Goal: Task Accomplishment & Management: Complete application form

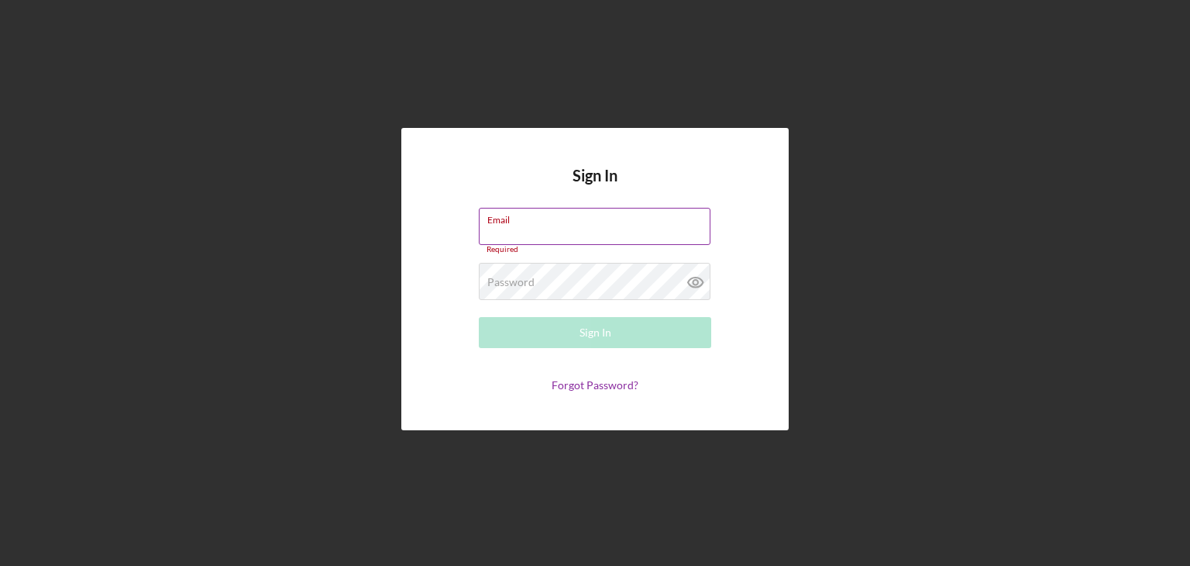
type input "[EMAIL_ADDRESS][DOMAIN_NAME]"
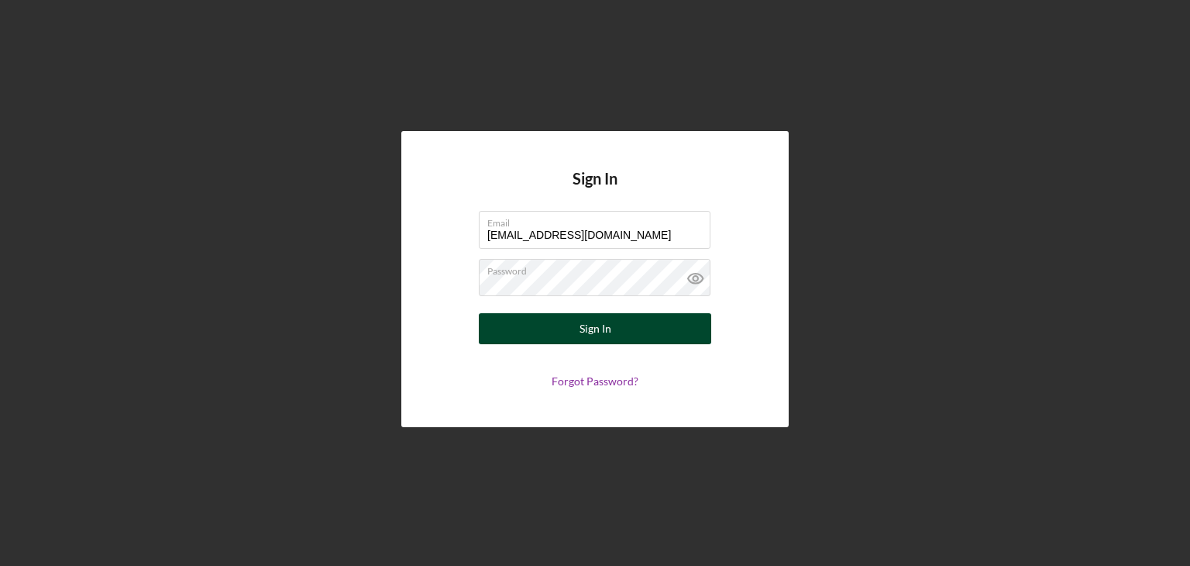
click at [615, 328] on button "Sign In" at bounding box center [595, 328] width 233 height 31
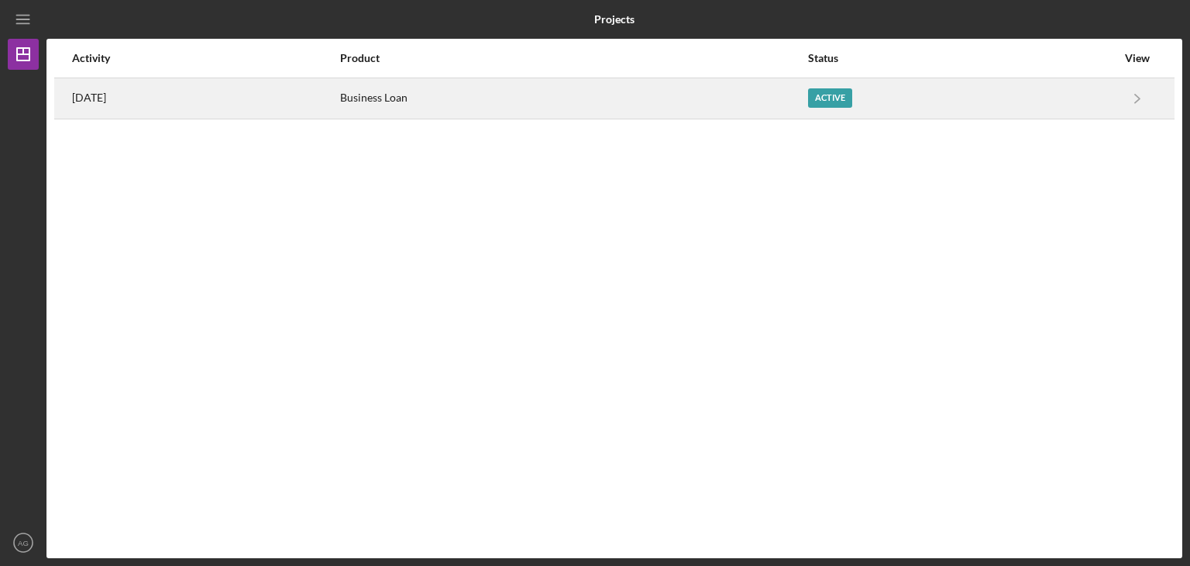
click at [853, 97] on div "Active" at bounding box center [830, 97] width 44 height 19
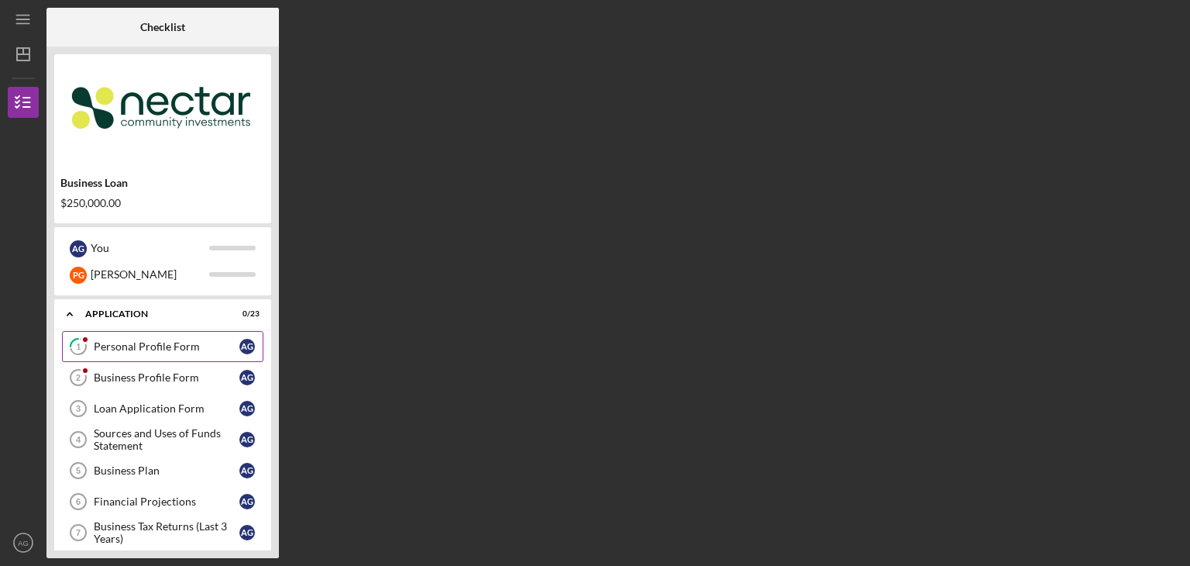
click at [130, 343] on div "Personal Profile Form" at bounding box center [167, 346] width 146 height 12
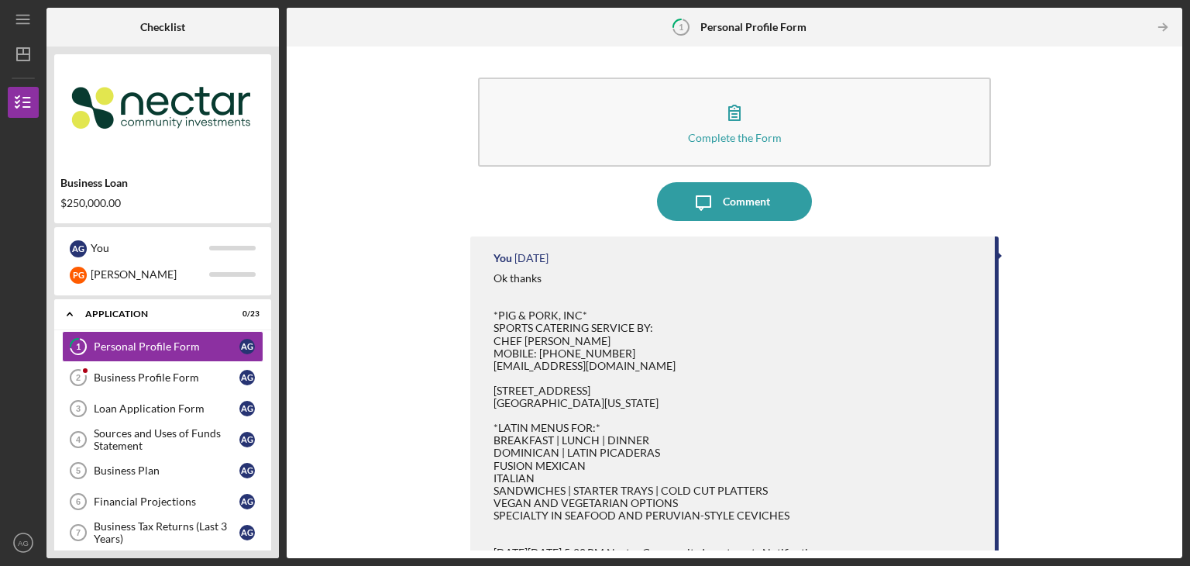
click at [537, 317] on div "Ok thanks *PIG & PORK, INC* SPORTS CATERING SERVICE BY: CHEF [PERSON_NAME] MOBI…" at bounding box center [664, 502] width 340 height 461
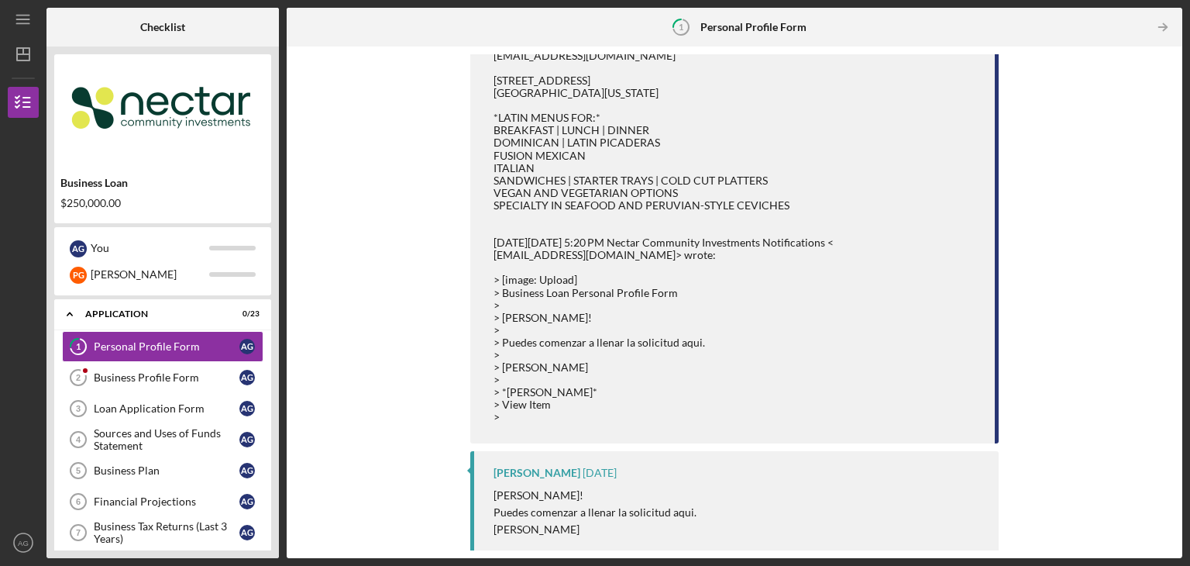
scroll to position [478, 0]
